Goal: Task Accomplishment & Management: Use online tool/utility

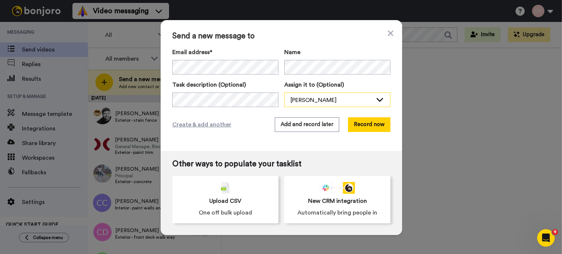
click at [304, 96] on div "[PERSON_NAME]" at bounding box center [332, 100] width 82 height 9
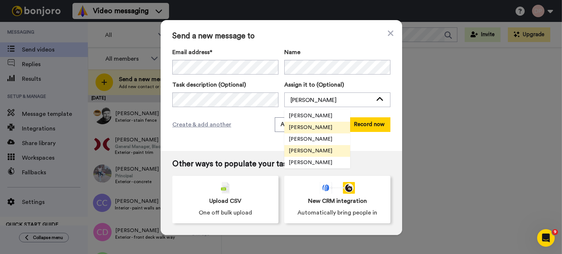
click at [309, 150] on span "[PERSON_NAME]" at bounding box center [310, 150] width 52 height 7
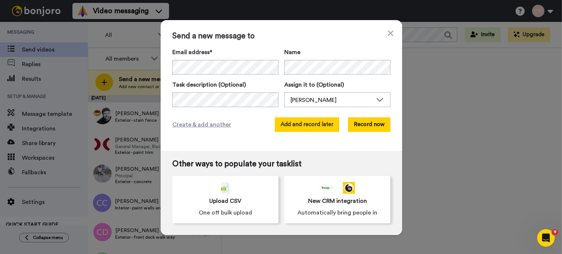
click at [298, 126] on button "Add and record later" at bounding box center [307, 124] width 64 height 15
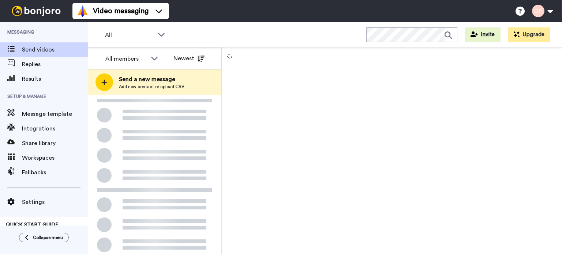
click at [161, 84] on span "Add new contact or upload CSV" at bounding box center [152, 87] width 66 height 6
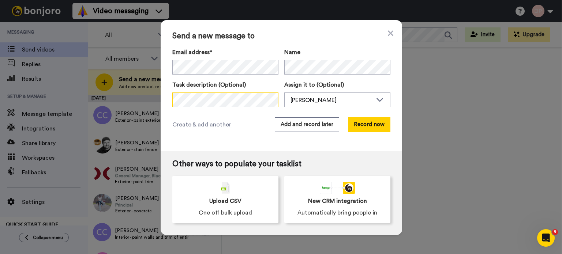
scroll to position [0, 93]
click at [318, 103] on div "[PERSON_NAME]" at bounding box center [332, 100] width 82 height 9
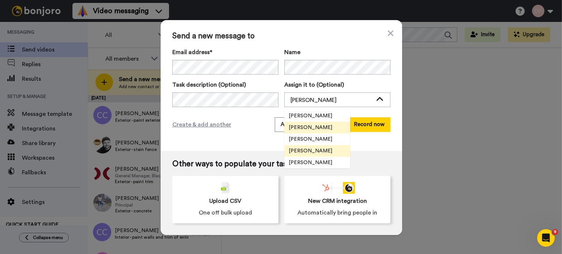
click at [316, 152] on span "[PERSON_NAME]" at bounding box center [310, 150] width 52 height 7
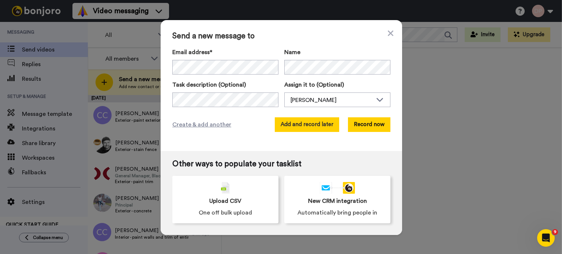
click at [301, 125] on button "Add and record later" at bounding box center [307, 124] width 64 height 15
